Goal: Navigation & Orientation: Find specific page/section

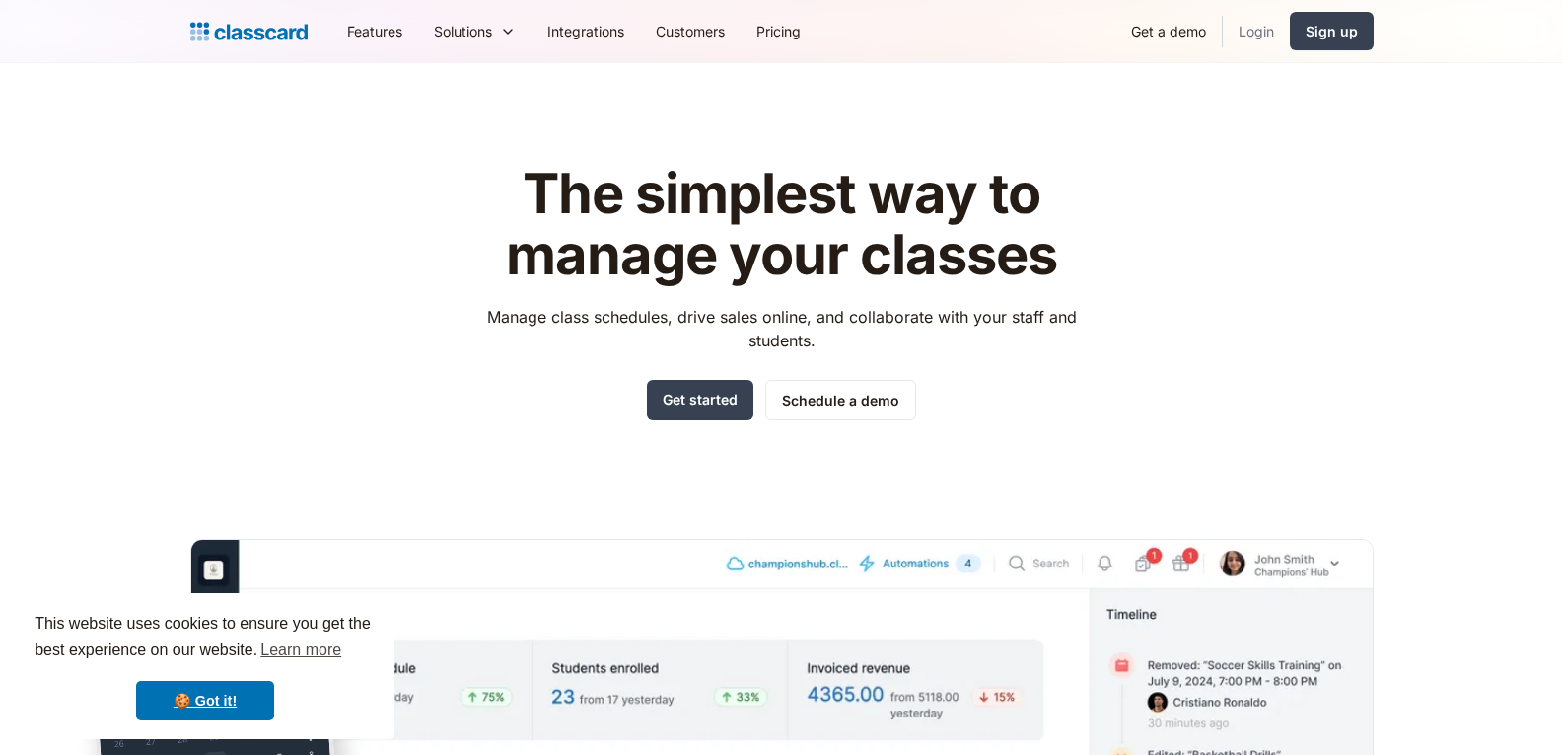
click at [1264, 26] on link "Login" at bounding box center [1256, 31] width 67 height 44
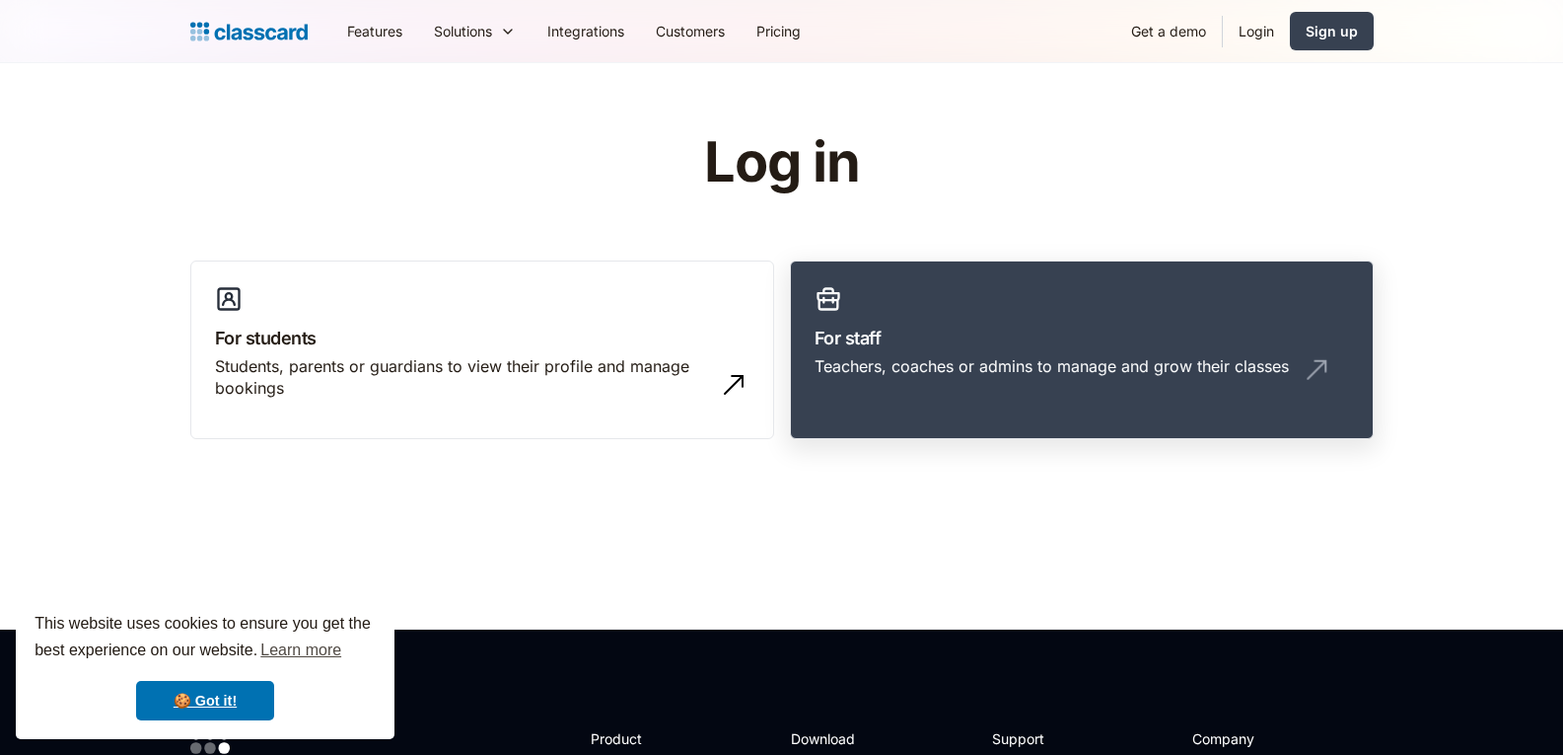
click at [912, 328] on h3 "For staff" at bounding box center [1082, 338] width 535 height 27
